Goal: Task Accomplishment & Management: Manage account settings

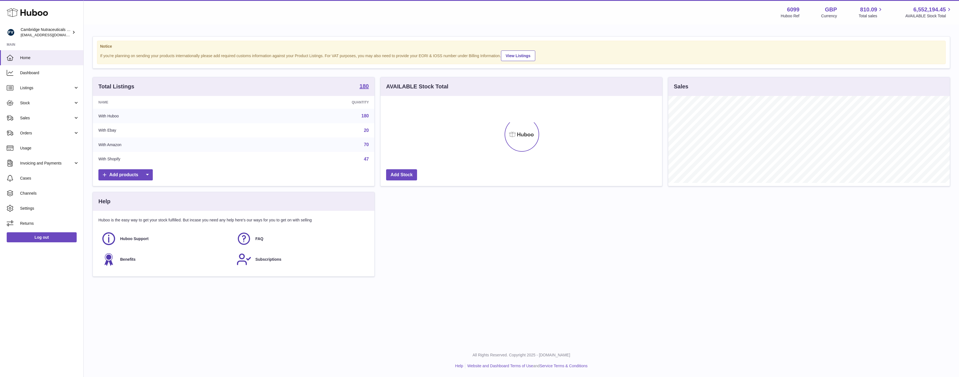
scroll to position [87, 281]
click at [30, 192] on span "Channels" at bounding box center [49, 193] width 59 height 5
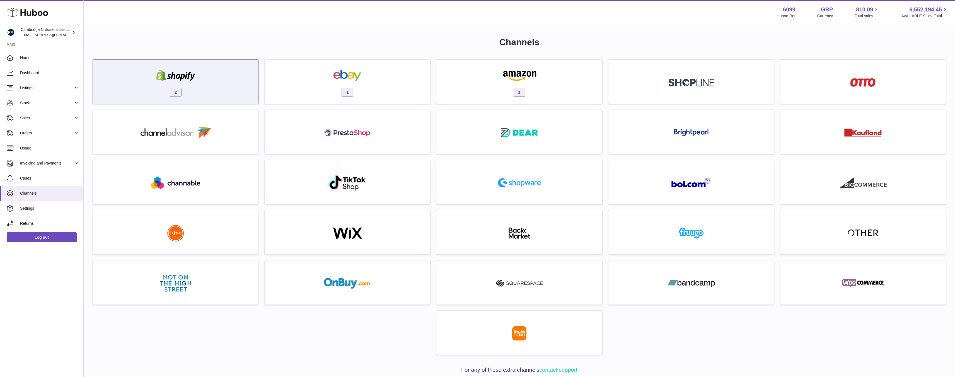
click at [190, 74] on img at bounding box center [175, 75] width 47 height 11
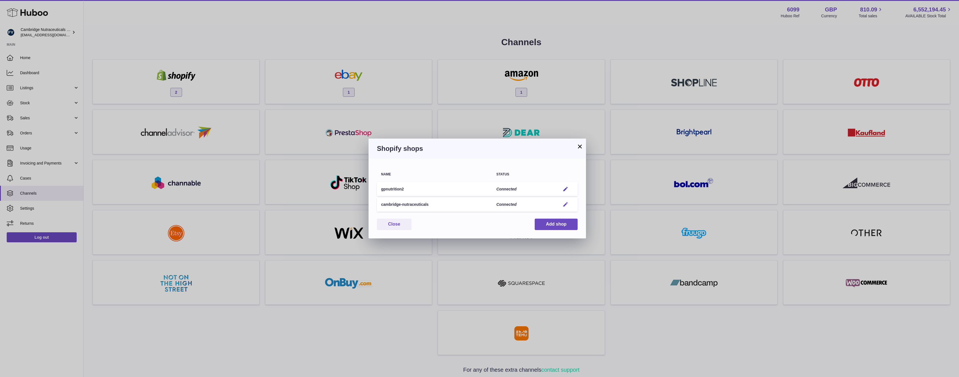
click at [567, 205] on em "button" at bounding box center [565, 204] width 6 height 6
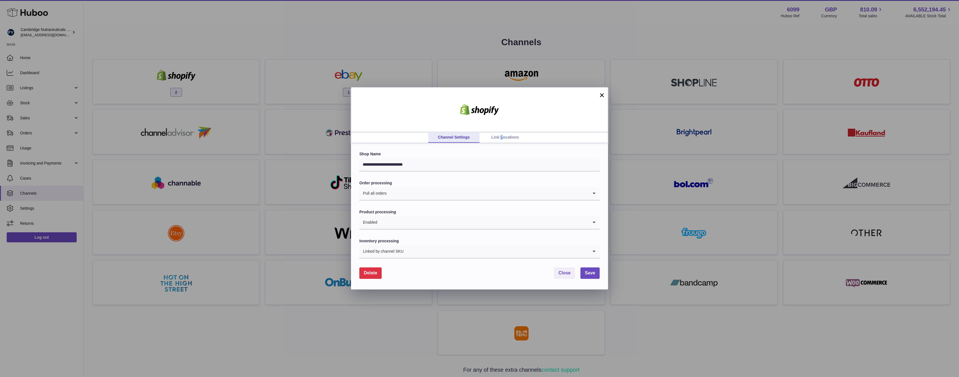
click at [501, 135] on link "Link Locations" at bounding box center [504, 137] width 51 height 11
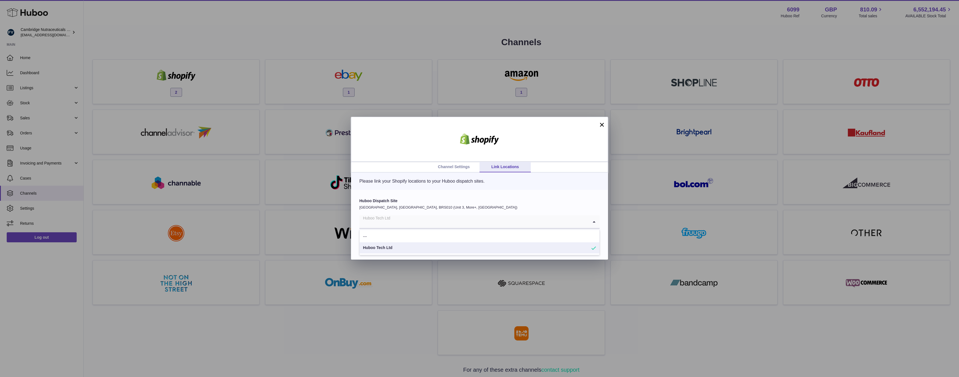
click at [383, 222] on div "Huboo Tech Ltd" at bounding box center [473, 221] width 229 height 13
click at [391, 203] on label "Huboo Dispatch Site" at bounding box center [479, 200] width 240 height 5
click at [601, 123] on button "×" at bounding box center [601, 124] width 7 height 7
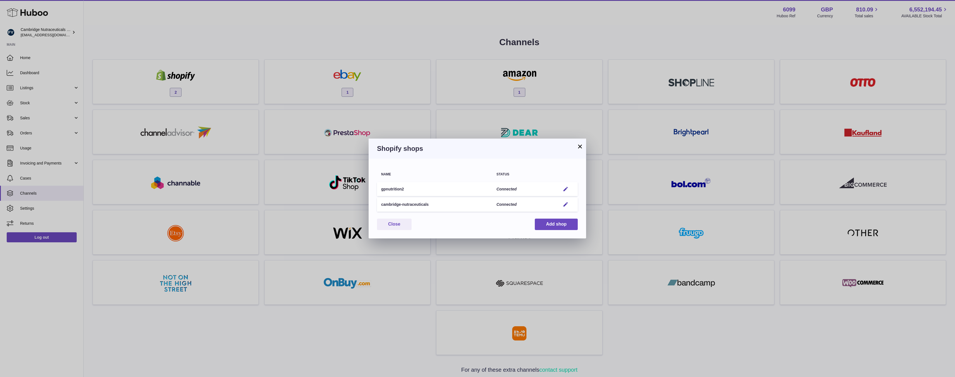
click at [577, 148] on button "×" at bounding box center [579, 146] width 7 height 7
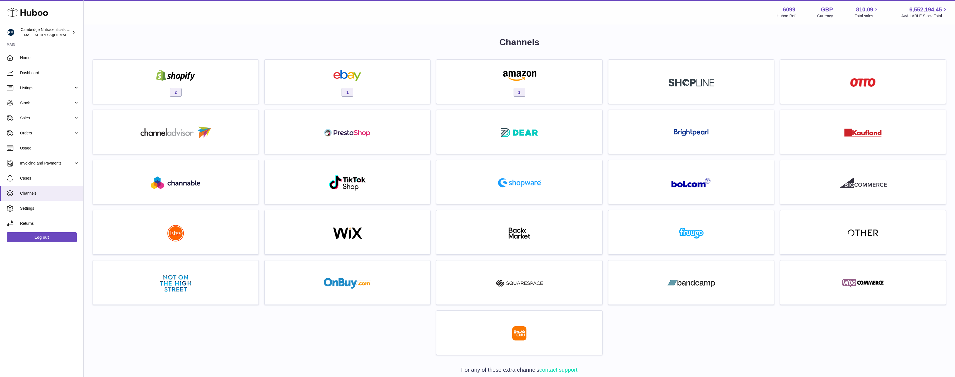
click at [356, 37] on h1 "Channels" at bounding box center [519, 42] width 853 height 12
click at [29, 119] on span "Sales" at bounding box center [46, 117] width 53 height 5
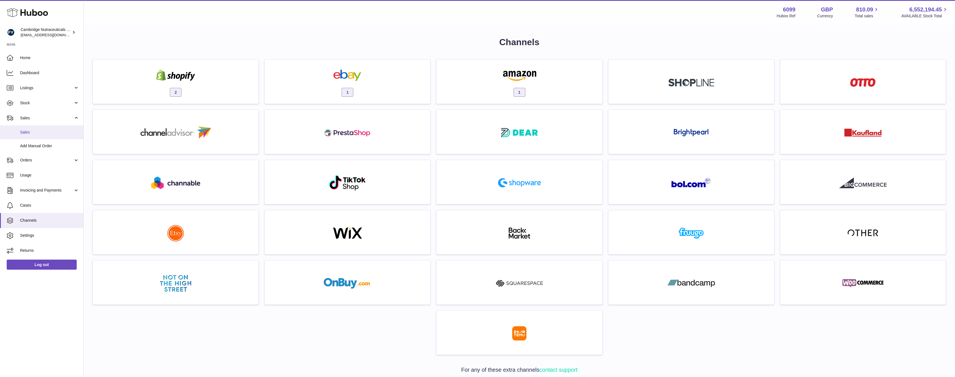
click at [30, 133] on span "Sales" at bounding box center [49, 132] width 59 height 5
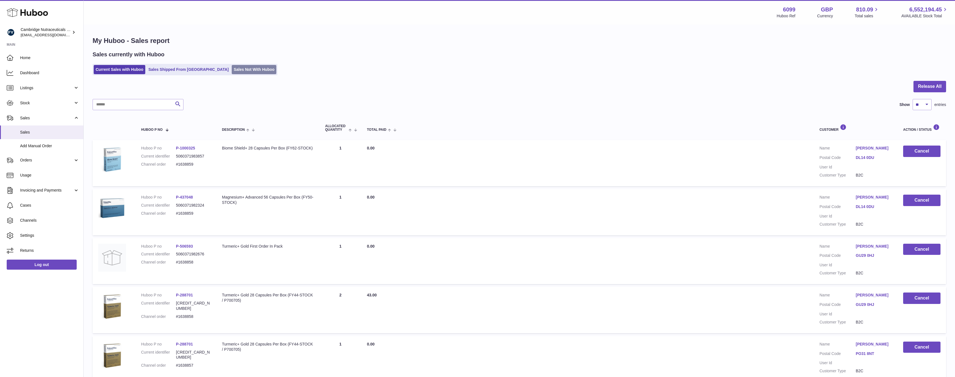
click at [232, 69] on link "Sales Not With Huboo" at bounding box center [254, 69] width 45 height 9
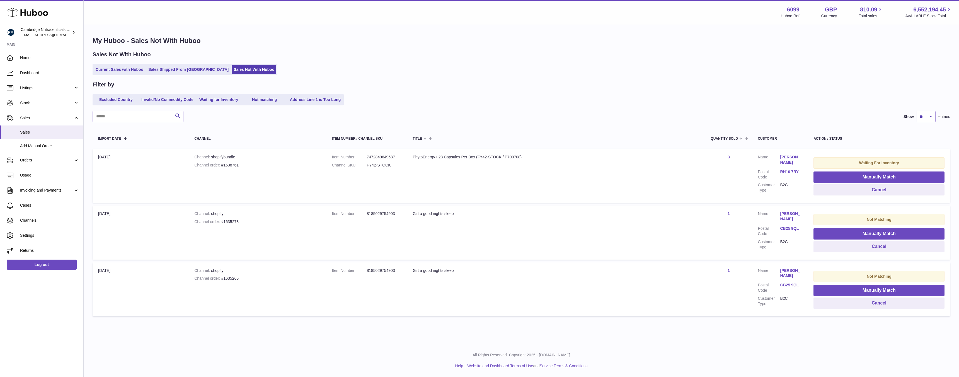
click at [418, 213] on div "Gift a good nights sleep" at bounding box center [555, 213] width 287 height 5
click at [423, 270] on div "Gift a good nights sleep" at bounding box center [555, 270] width 287 height 5
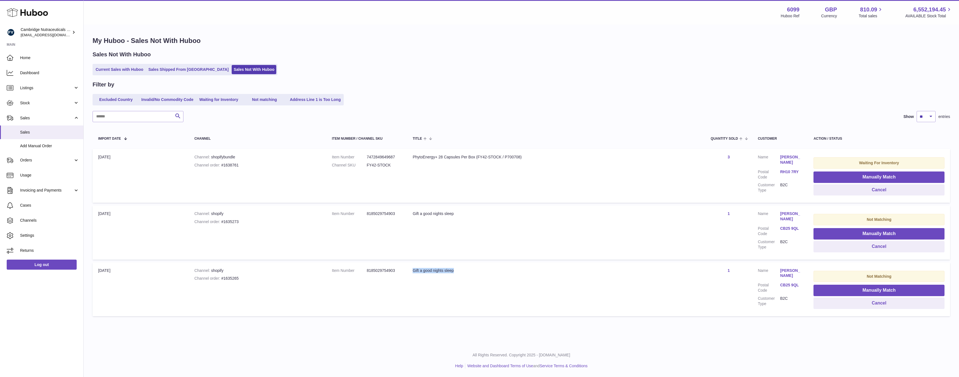
click at [423, 270] on div "Gift a good nights sleep" at bounding box center [555, 270] width 287 height 5
click at [423, 211] on div "Gift a good nights sleep" at bounding box center [555, 213] width 287 height 5
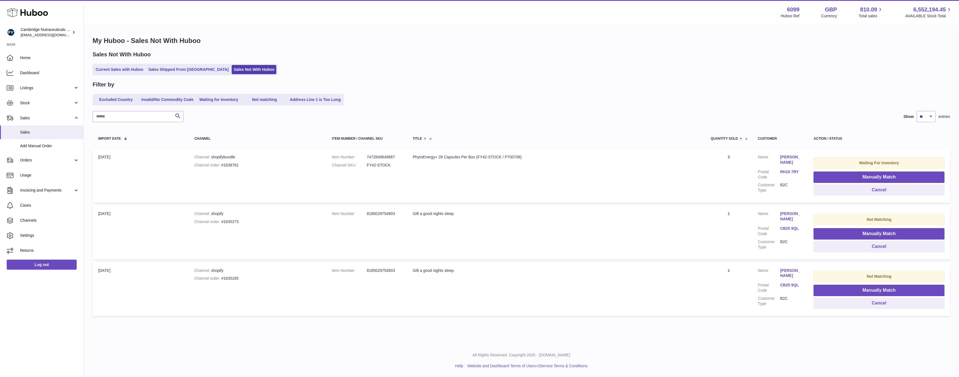
click at [418, 211] on div "Gift a good nights sleep" at bounding box center [555, 213] width 287 height 5
click at [453, 252] on td "Title Gift a good nights sleep" at bounding box center [556, 232] width 298 height 54
click at [433, 70] on div "Current Sales with Huboo Sales Shipped From Huboo Sales Not With Huboo" at bounding box center [521, 69] width 857 height 11
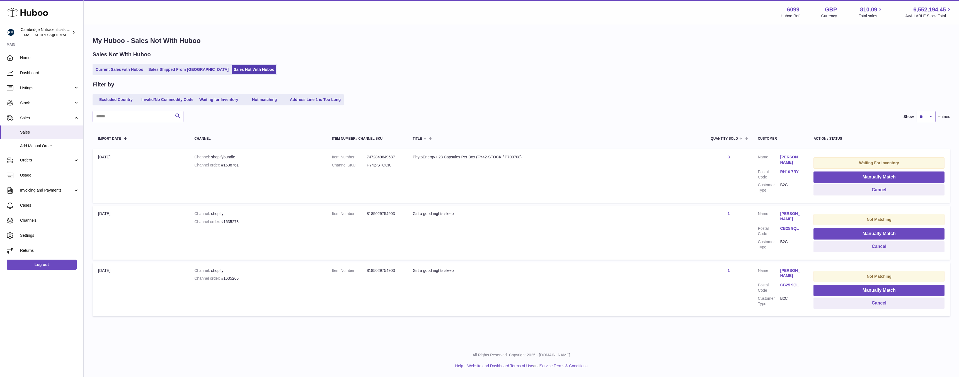
click at [416, 211] on div "Gift a good nights sleep" at bounding box center [555, 213] width 287 height 5
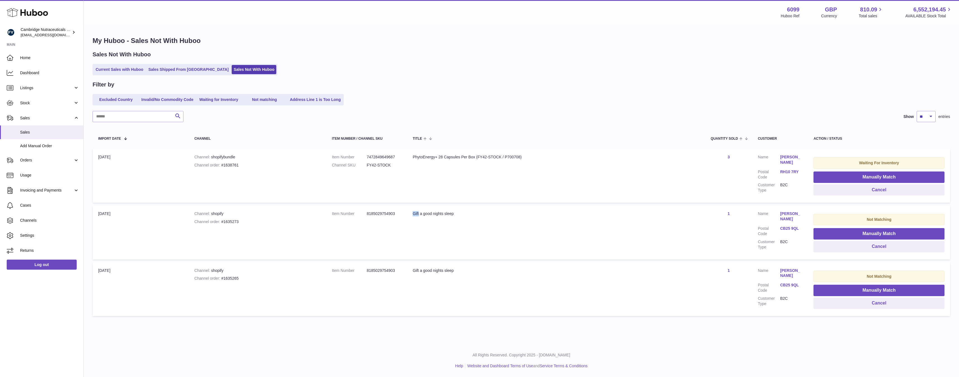
click at [416, 211] on div "Gift a good nights sleep" at bounding box center [555, 213] width 287 height 5
click at [442, 221] on td "Title Gift a good nights sleep" at bounding box center [556, 232] width 298 height 54
click at [371, 211] on dd "8185029754903" at bounding box center [383, 213] width 35 height 5
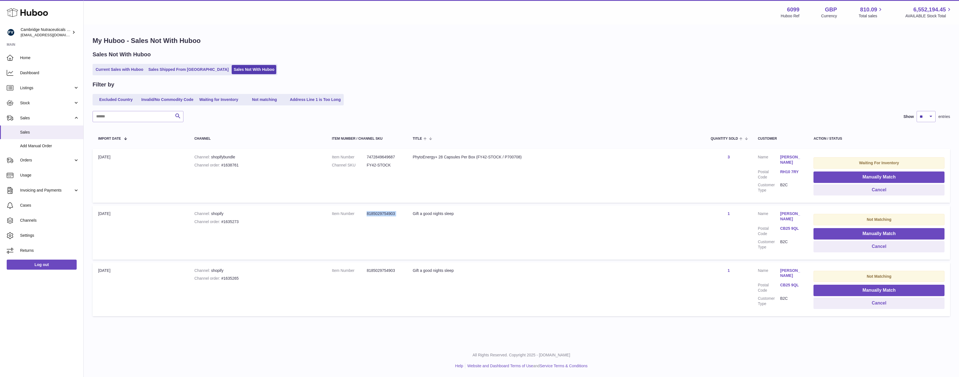
click at [371, 211] on dd "8185029754903" at bounding box center [383, 213] width 35 height 5
click at [375, 225] on td "Item Number 8185029754903" at bounding box center [366, 232] width 81 height 54
click at [924, 116] on select "** ** ** ***" at bounding box center [925, 116] width 19 height 11
select select "***"
click at [916, 111] on select "** ** ** ***" at bounding box center [925, 116] width 19 height 11
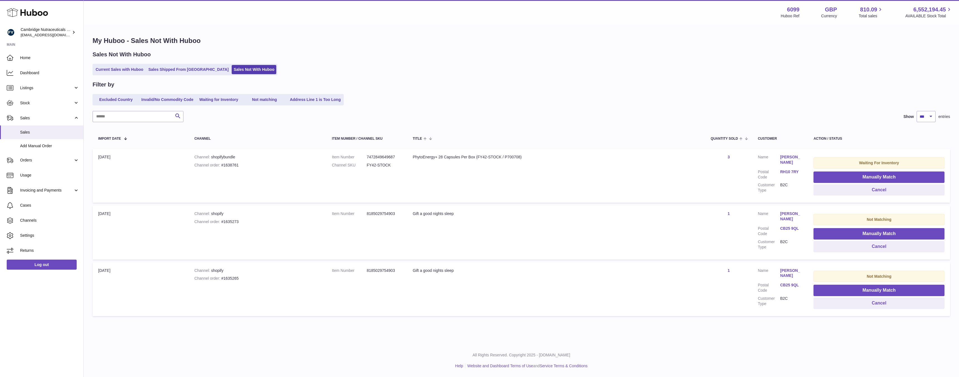
click at [451, 224] on td "Title Gift a good nights sleep" at bounding box center [556, 232] width 298 height 54
click at [235, 220] on div "Channel order #1635273" at bounding box center [257, 221] width 126 height 5
click at [416, 211] on div "Gift a good nights sleep" at bounding box center [555, 213] width 287 height 5
drag, startPoint x: 416, startPoint y: 210, endPoint x: 443, endPoint y: 210, distance: 27.0
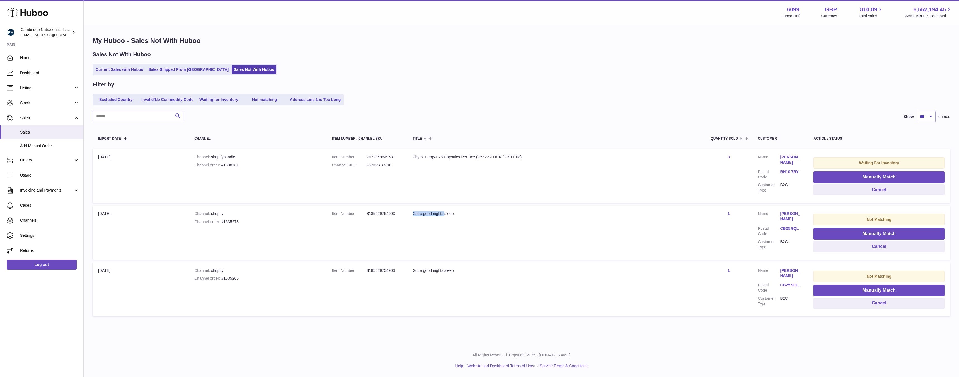
click at [443, 211] on div "Gift a good nights sleep" at bounding box center [555, 213] width 287 height 5
click at [451, 212] on div "Gift a good nights sleep" at bounding box center [555, 213] width 287 height 5
drag, startPoint x: 451, startPoint y: 212, endPoint x: 405, endPoint y: 212, distance: 46.0
click at [405, 212] on tr "Import date 26th Sep Channel shopify Channel order #1635273 Item Number 8185029…" at bounding box center [521, 232] width 857 height 54
copy tr "Title Gift a good nights sleep"
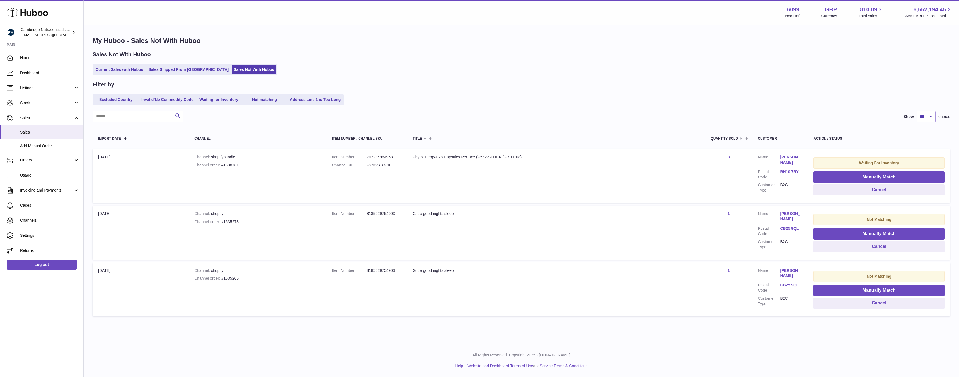
click at [126, 116] on input "text" at bounding box center [138, 116] width 91 height 11
paste input "**********"
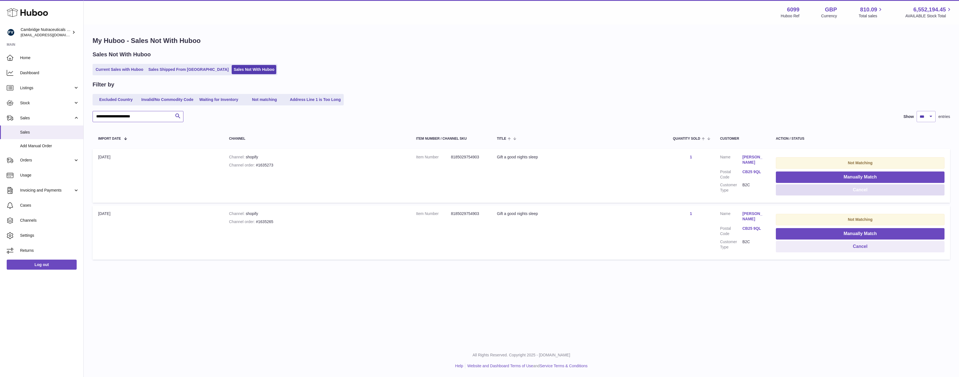
type input "**********"
click at [860, 192] on button "Cancel" at bounding box center [860, 189] width 169 height 11
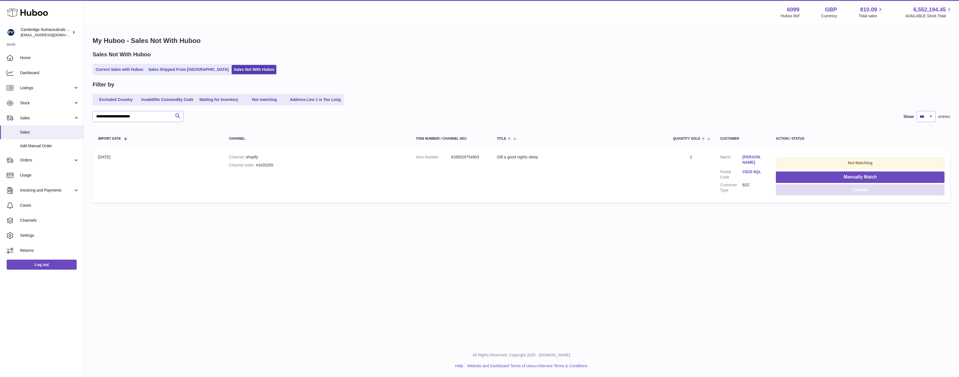
click at [850, 193] on button "Cancel" at bounding box center [860, 189] width 169 height 11
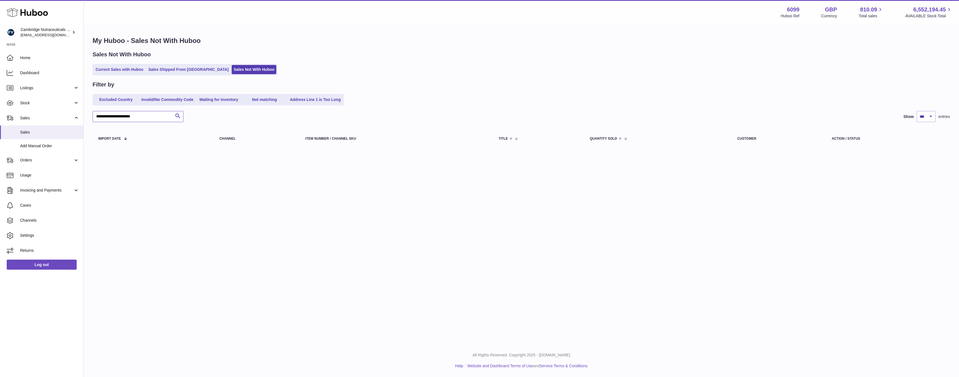
click at [148, 114] on input "**********" at bounding box center [138, 116] width 91 height 11
click at [148, 113] on input "**********" at bounding box center [138, 116] width 91 height 11
